Goal: Use online tool/utility

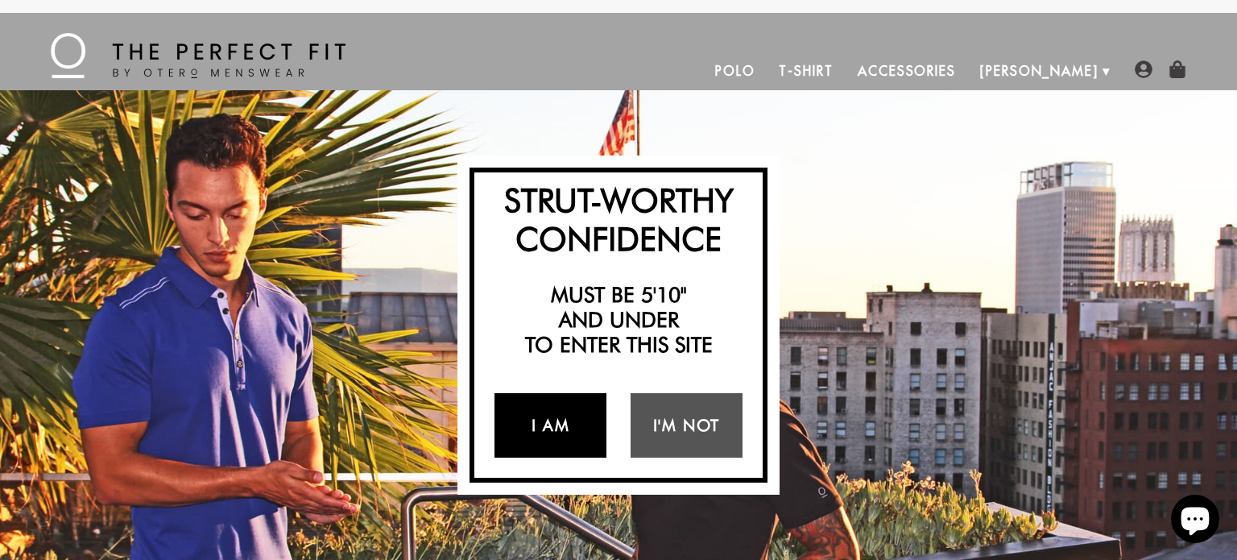
click at [540, 429] on link "I Am" at bounding box center [551, 425] width 112 height 64
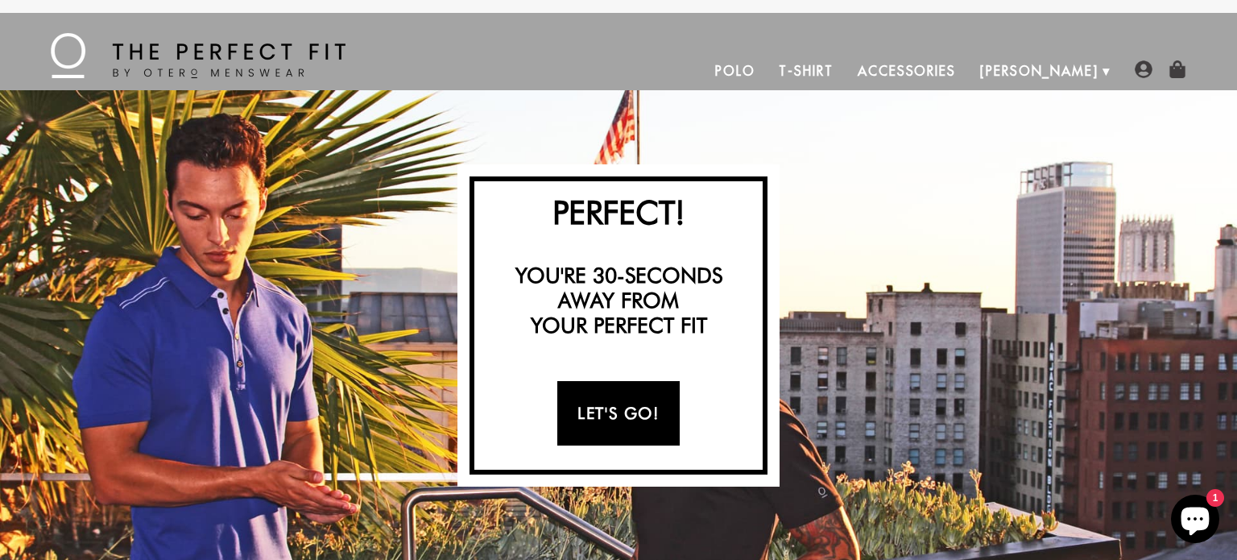
click at [605, 422] on link "Let's Go!" at bounding box center [619, 413] width 122 height 64
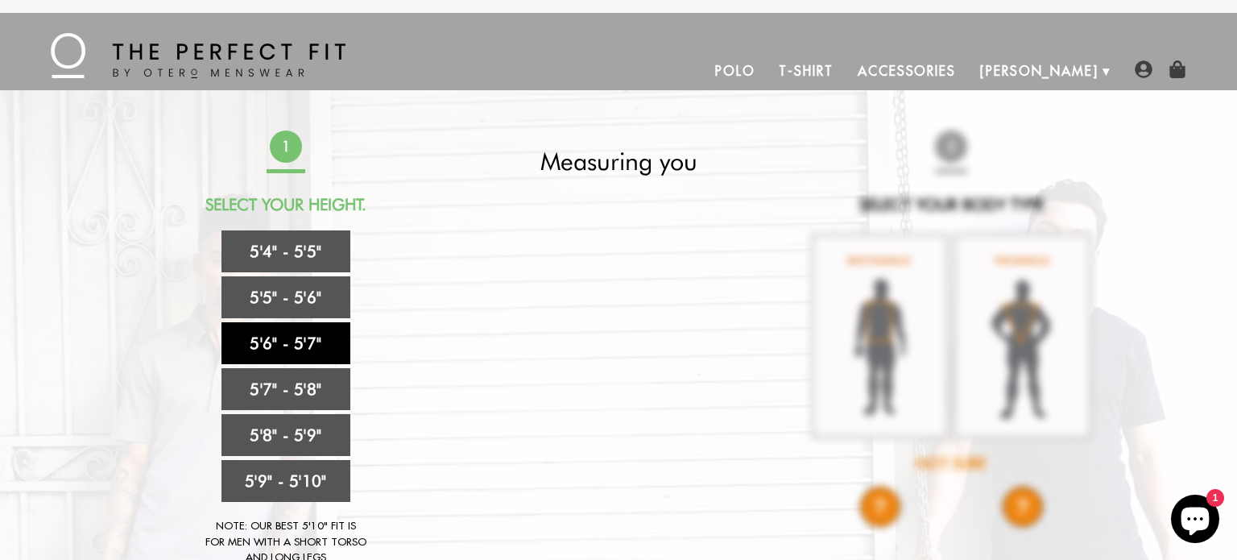
click at [309, 359] on link "5'6" - 5'7"" at bounding box center [286, 343] width 129 height 42
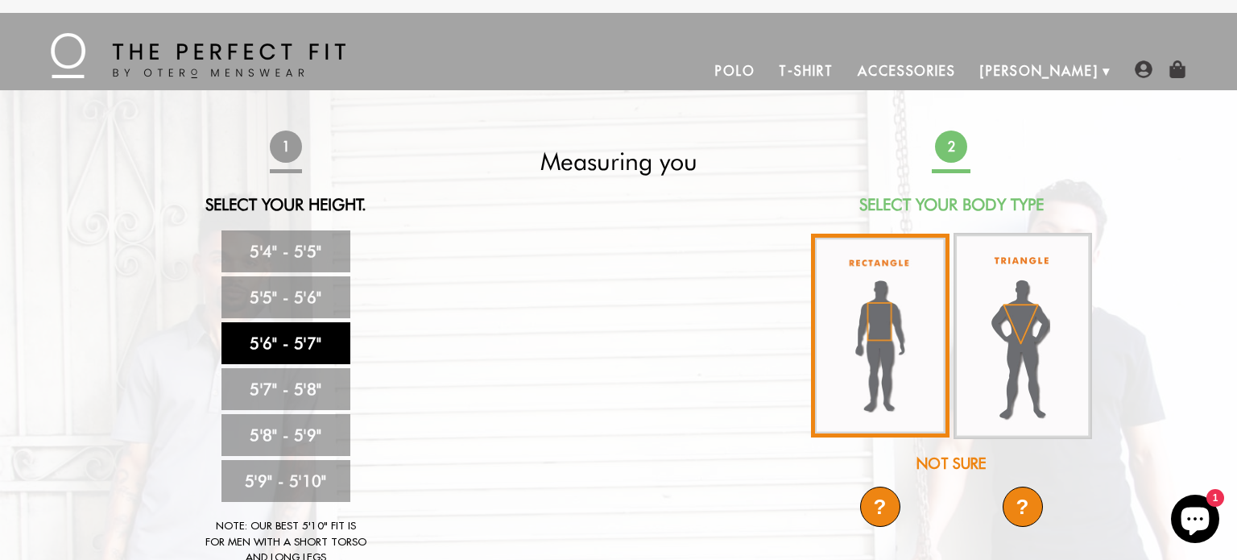
click at [931, 358] on img at bounding box center [880, 336] width 139 height 204
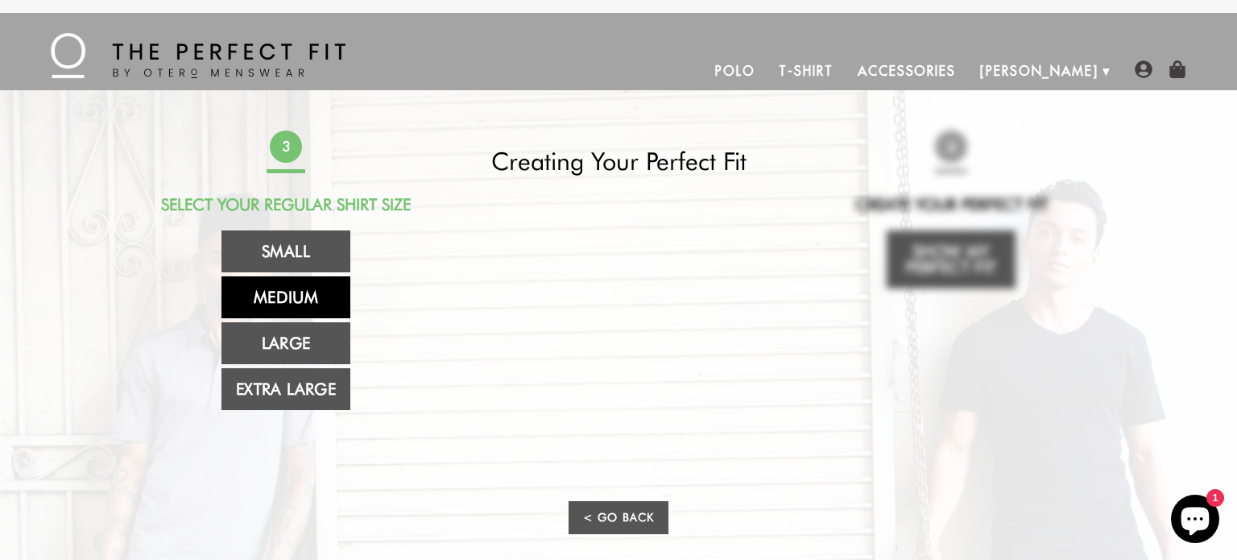
click at [339, 300] on link "Medium" at bounding box center [286, 297] width 129 height 42
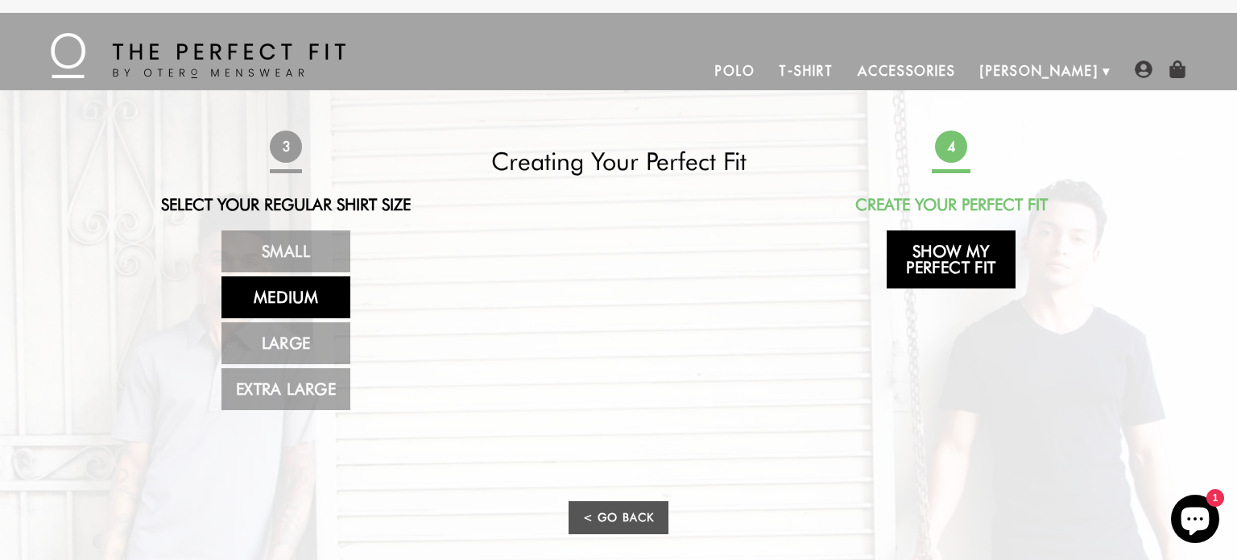
click at [982, 263] on link "Show My Perfect Fit" at bounding box center [951, 259] width 129 height 58
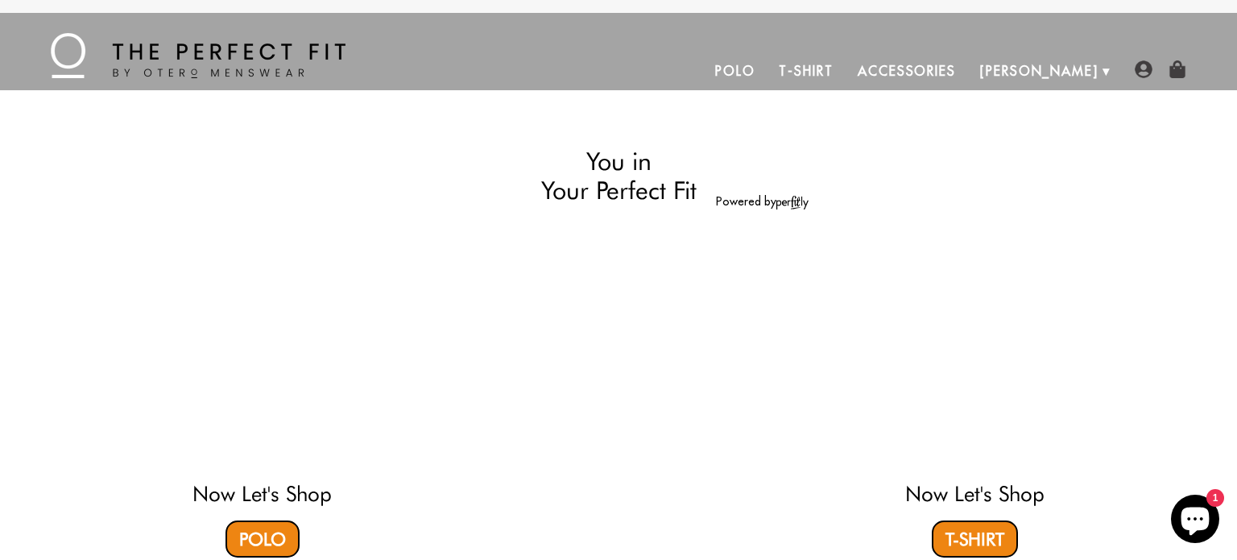
select select "56-57"
select select "M"
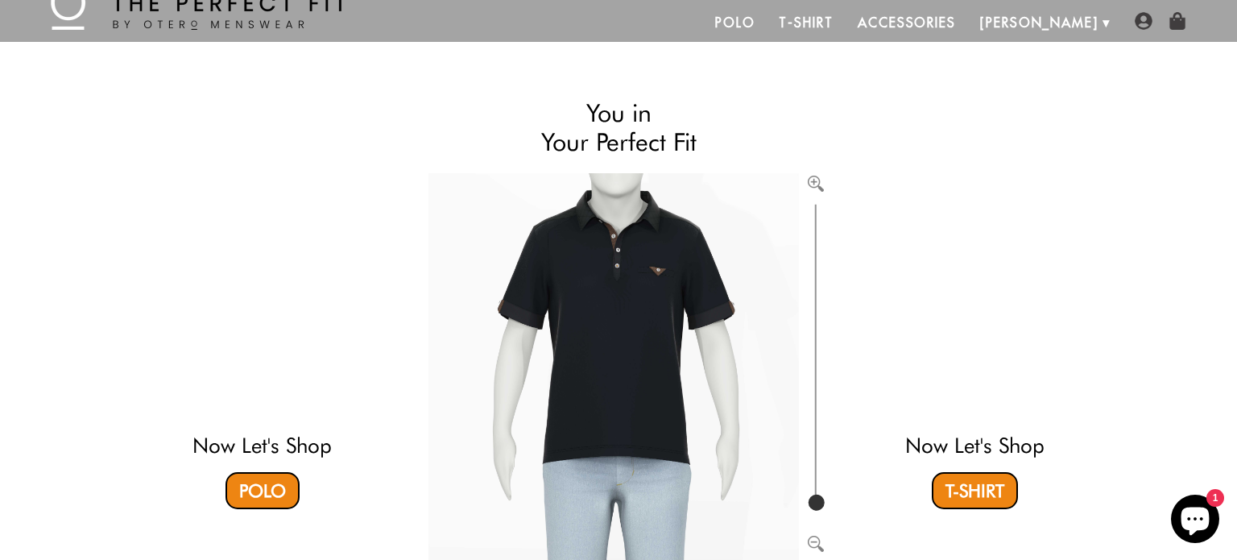
scroll to position [55, 0]
